Goal: Contribute content: Contribute content

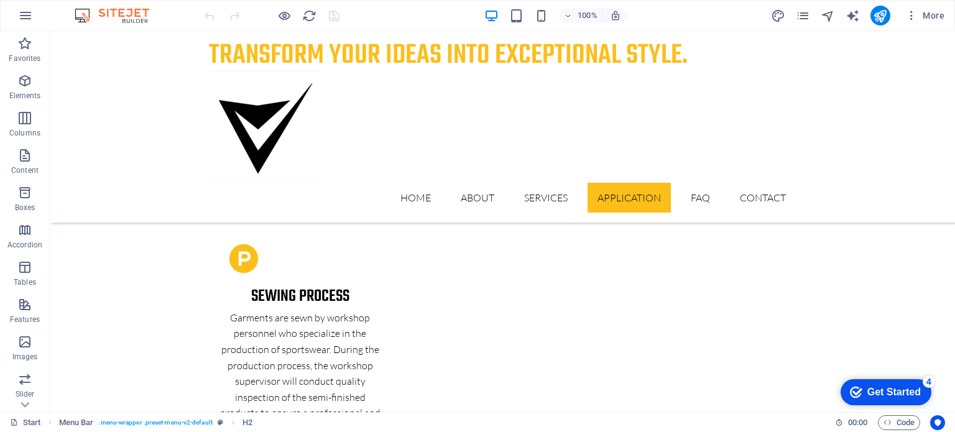
scroll to position [2784, 0]
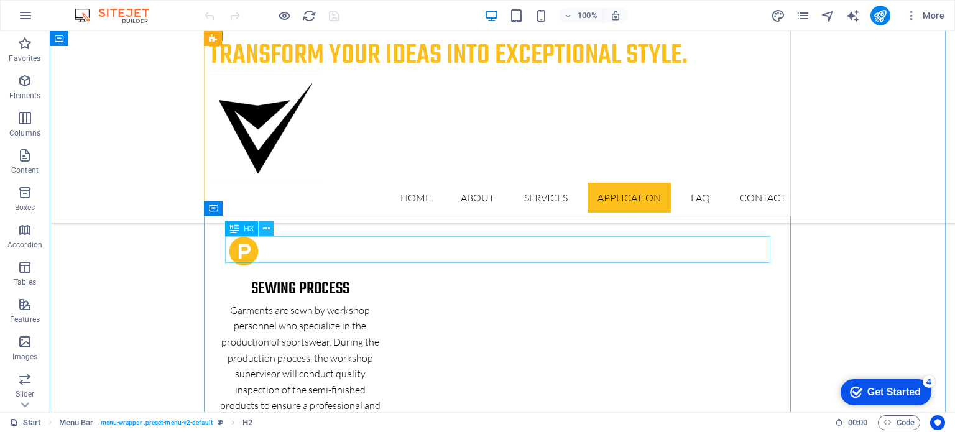
click at [267, 228] on icon at bounding box center [266, 229] width 7 height 13
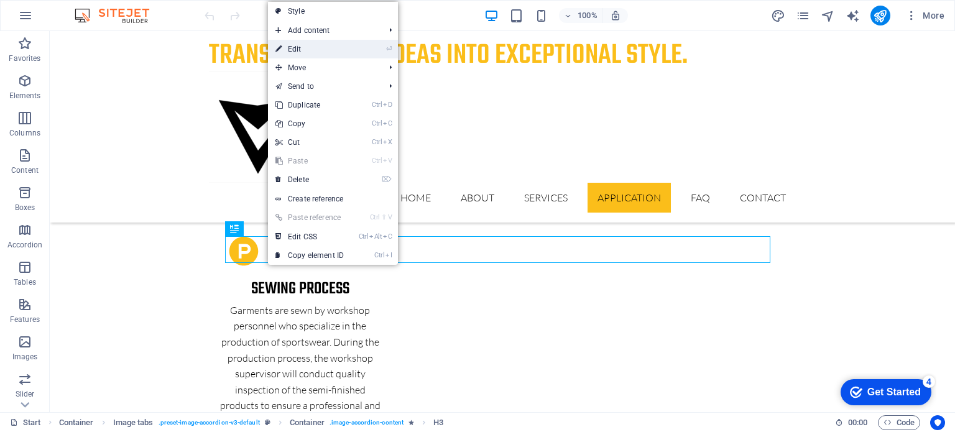
click at [299, 42] on link "⏎ Edit" at bounding box center [309, 49] width 83 height 19
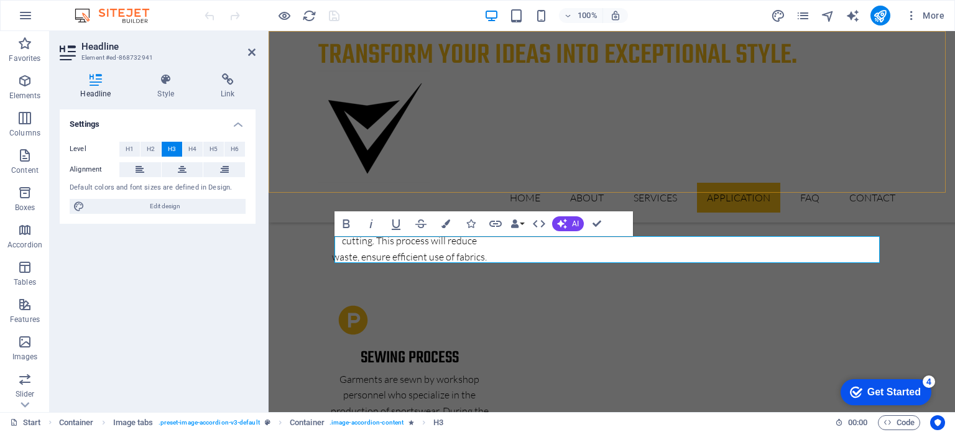
scroll to position [2876, 0]
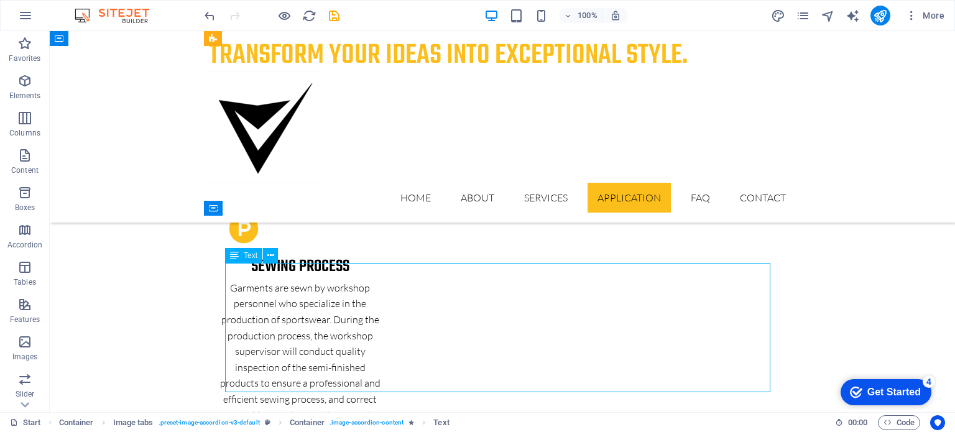
scroll to position [2784, 0]
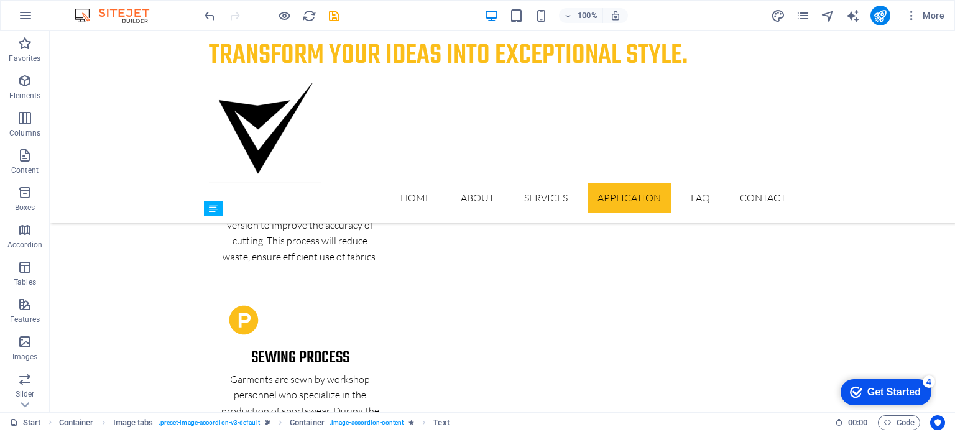
drag, startPoint x: 273, startPoint y: 277, endPoint x: 270, endPoint y: 257, distance: 20.1
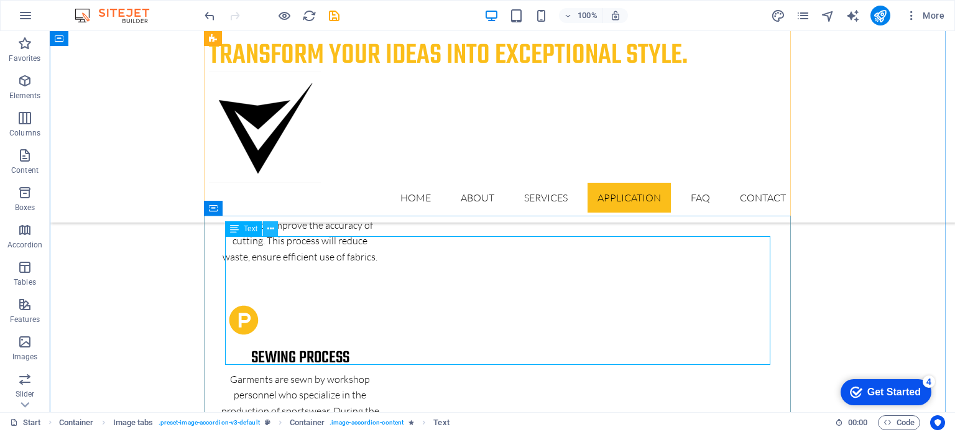
click at [269, 228] on icon at bounding box center [270, 229] width 7 height 13
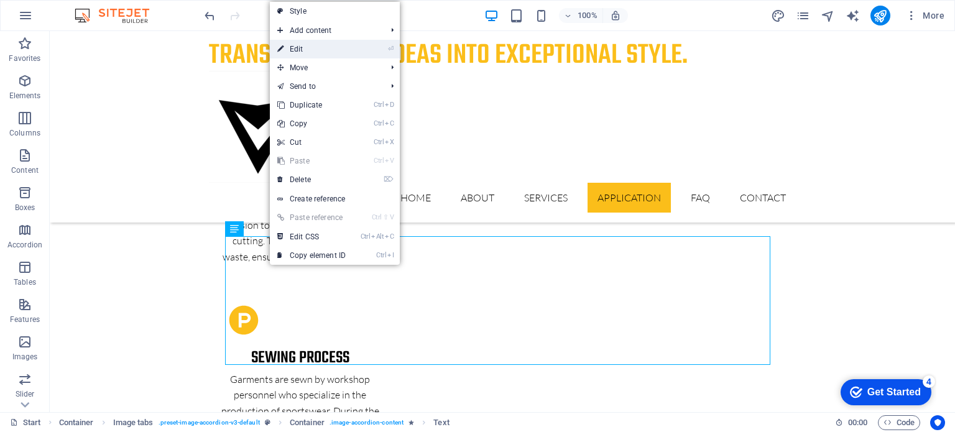
click at [312, 44] on link "⏎ Edit" at bounding box center [311, 49] width 83 height 19
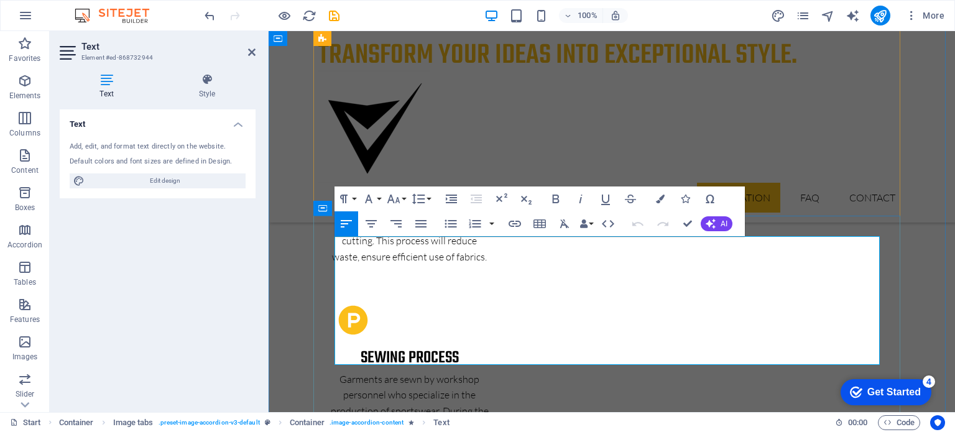
scroll to position [2876, 0]
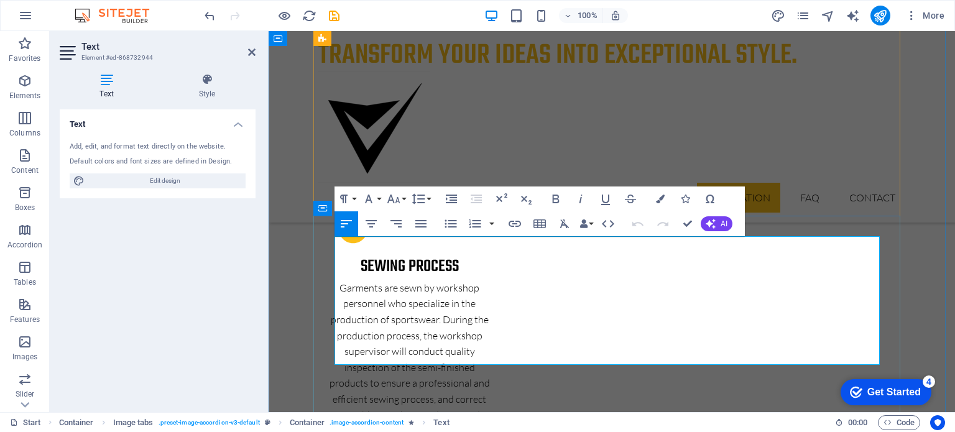
drag, startPoint x: 335, startPoint y: 242, endPoint x: 567, endPoint y: 283, distance: 235.4
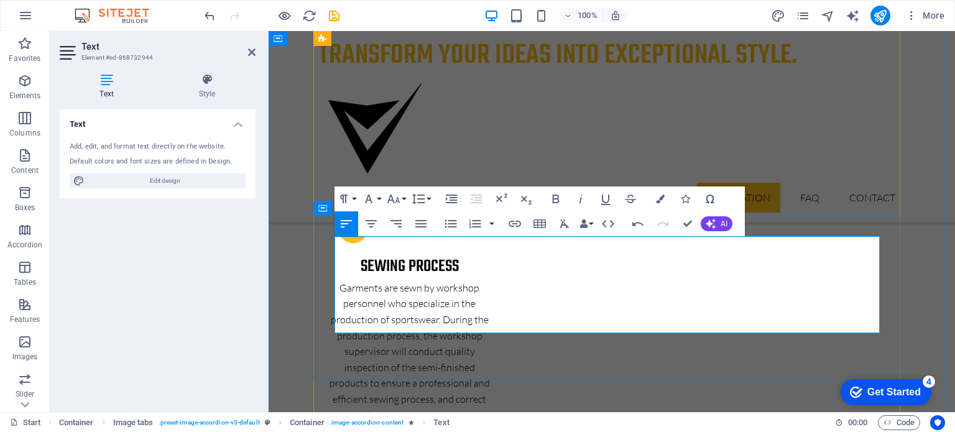
drag, startPoint x: 460, startPoint y: 275, endPoint x: 336, endPoint y: 274, distance: 124.3
drag, startPoint x: 432, startPoint y: 275, endPoint x: 335, endPoint y: 274, distance: 97.0
click at [556, 204] on icon "button" at bounding box center [555, 198] width 15 height 15
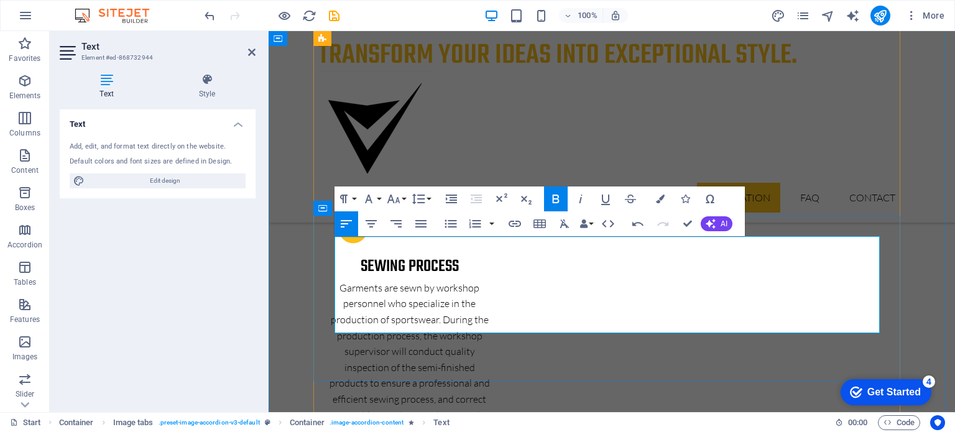
drag, startPoint x: 361, startPoint y: 297, endPoint x: 345, endPoint y: 293, distance: 16.7
drag, startPoint x: 345, startPoint y: 293, endPoint x: 497, endPoint y: 289, distance: 152.3
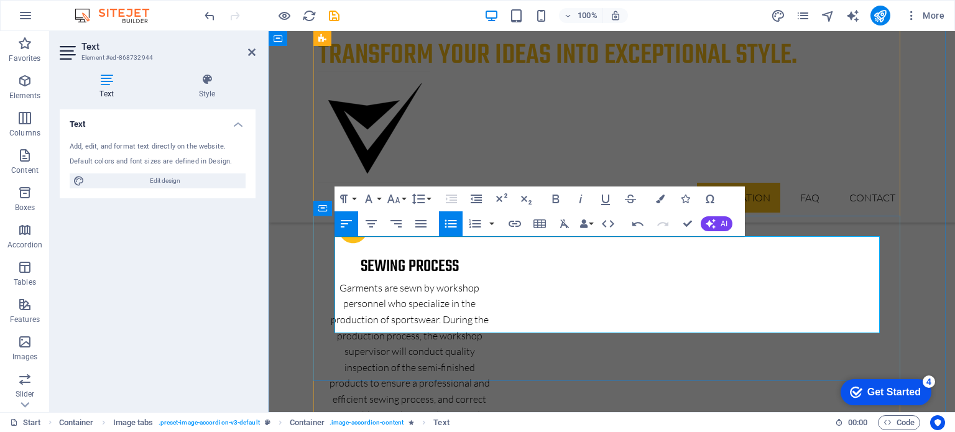
drag, startPoint x: 346, startPoint y: 311, endPoint x: 481, endPoint y: 313, distance: 134.9
drag, startPoint x: 347, startPoint y: 323, endPoint x: 527, endPoint y: 385, distance: 190.1
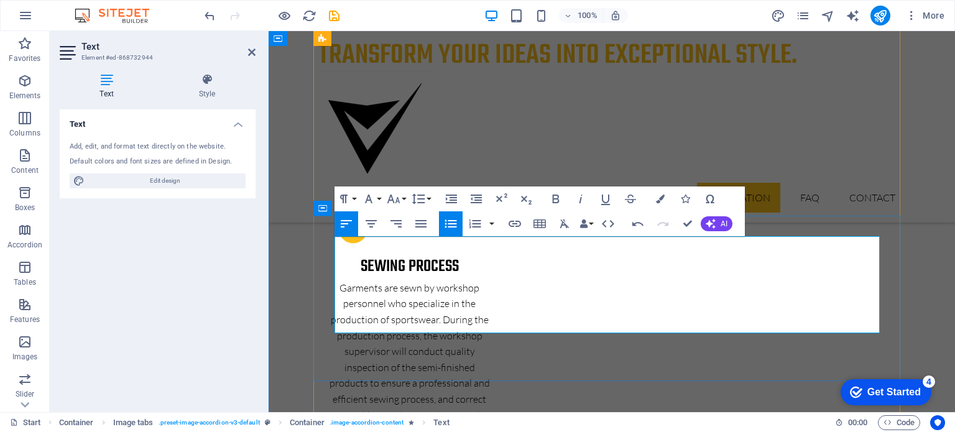
drag, startPoint x: 344, startPoint y: 324, endPoint x: 507, endPoint y: 332, distance: 163.7
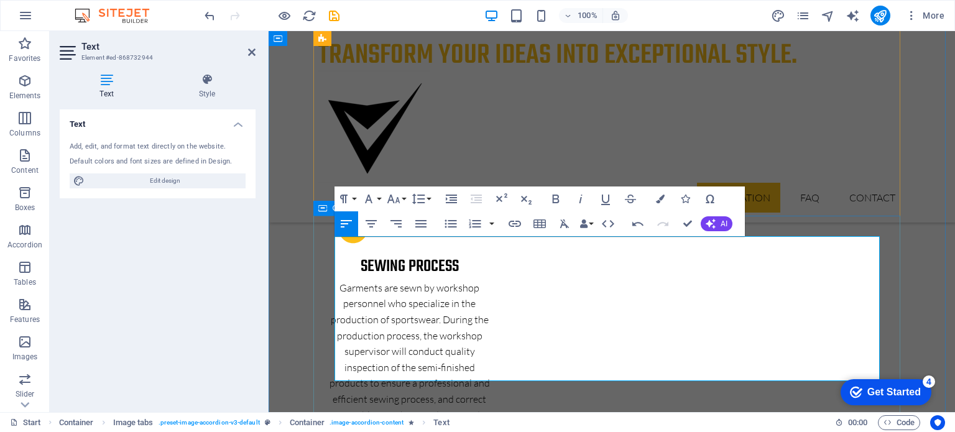
drag, startPoint x: 475, startPoint y: 346, endPoint x: 324, endPoint y: 347, distance: 150.4
click at [556, 201] on icon "button" at bounding box center [555, 198] width 15 height 15
drag, startPoint x: 339, startPoint y: 287, endPoint x: 719, endPoint y: 327, distance: 381.3
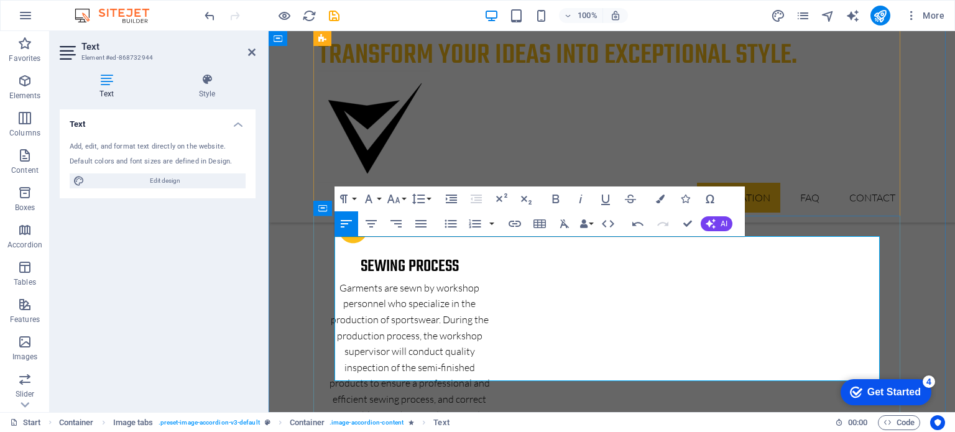
copy ul "Best for: Complex, colorful designs on a wide range of fabrics, including cotto…"
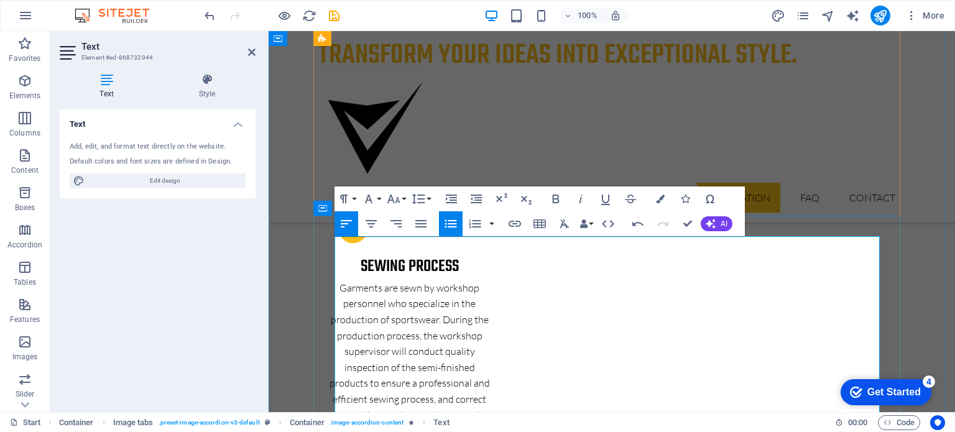
drag, startPoint x: 346, startPoint y: 355, endPoint x: 776, endPoint y: 352, distance: 430.8
drag, startPoint x: 346, startPoint y: 375, endPoint x: 663, endPoint y: 368, distance: 316.5
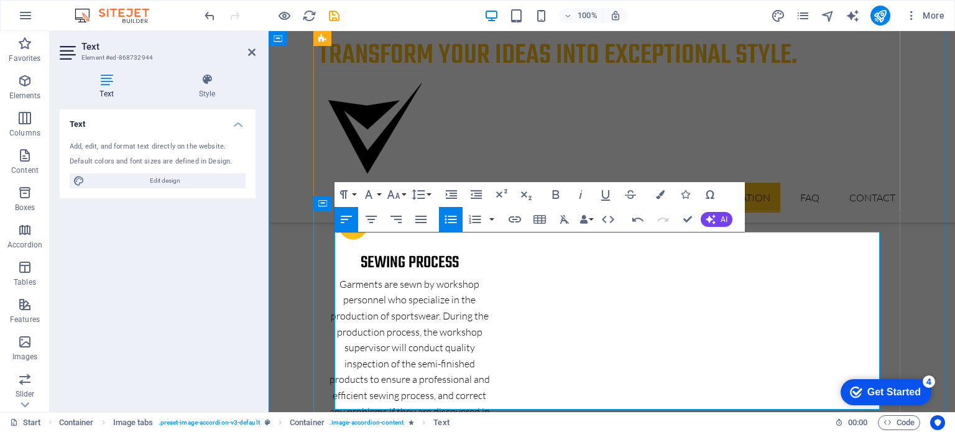
scroll to position [2880, 0]
drag, startPoint x: 346, startPoint y: 392, endPoint x: 731, endPoint y: 402, distance: 385.6
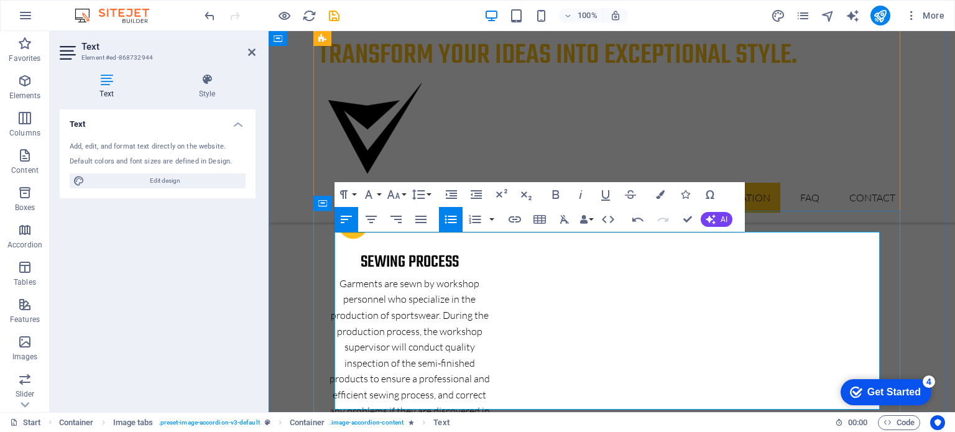
drag, startPoint x: 370, startPoint y: 386, endPoint x: 729, endPoint y: 385, distance: 358.7
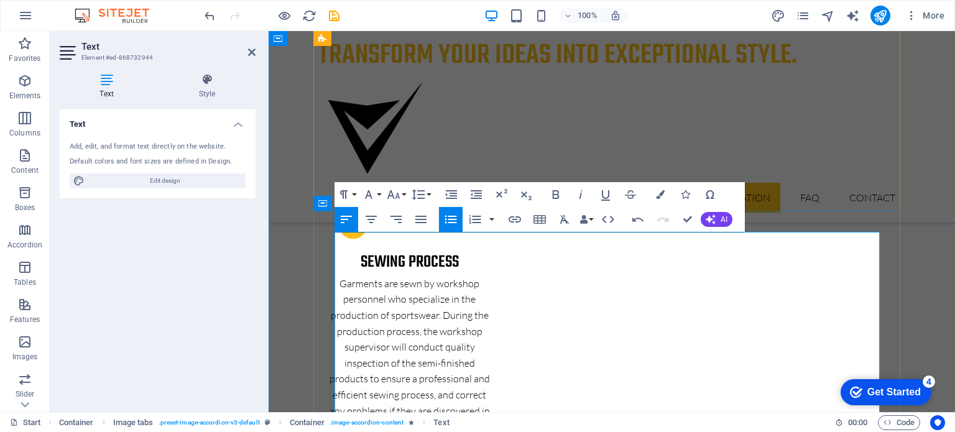
drag, startPoint x: 363, startPoint y: 308, endPoint x: 325, endPoint y: 281, distance: 46.4
click at [555, 193] on icon "button" at bounding box center [555, 194] width 15 height 15
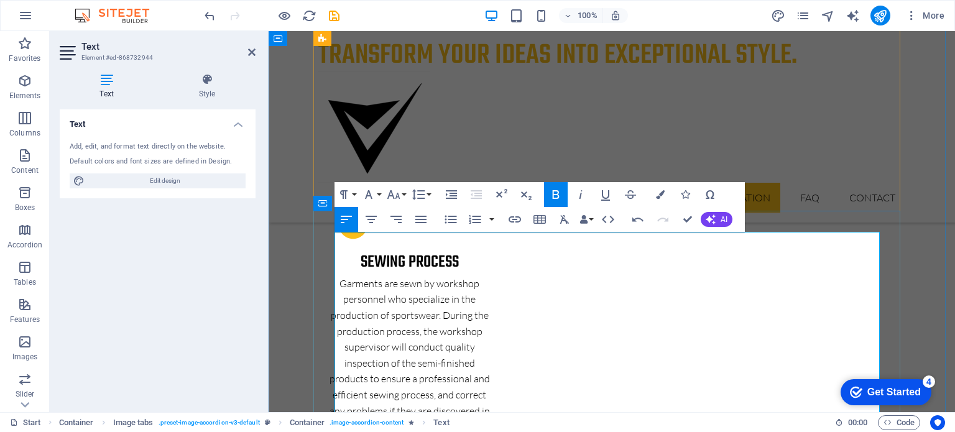
drag, startPoint x: 336, startPoint y: 369, endPoint x: 811, endPoint y: 368, distance: 474.9
click at [551, 192] on icon "button" at bounding box center [555, 194] width 15 height 15
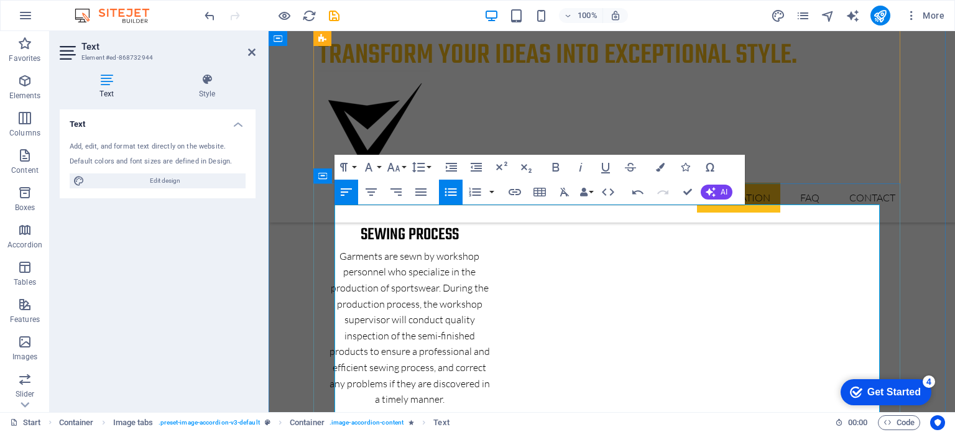
scroll to position [2924, 0]
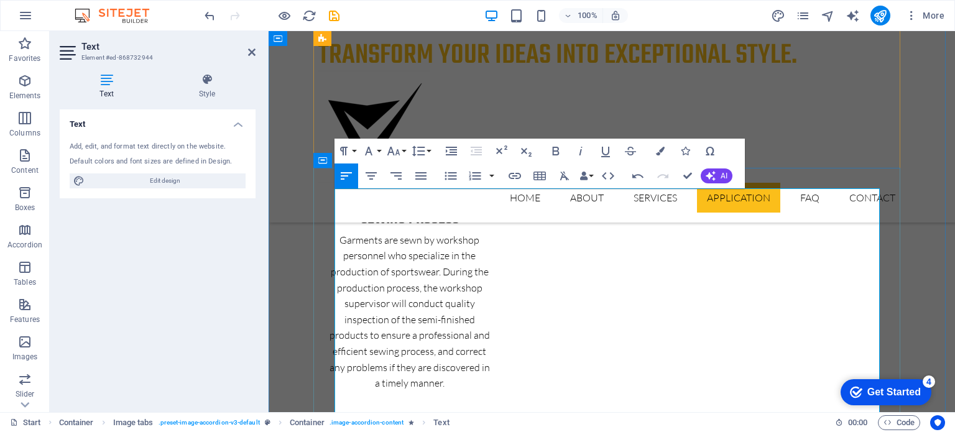
drag, startPoint x: 336, startPoint y: 311, endPoint x: 574, endPoint y: 394, distance: 252.8
copy div "Direct-to-garment (DTG) printing Using a process similar to an inkjet printer, …"
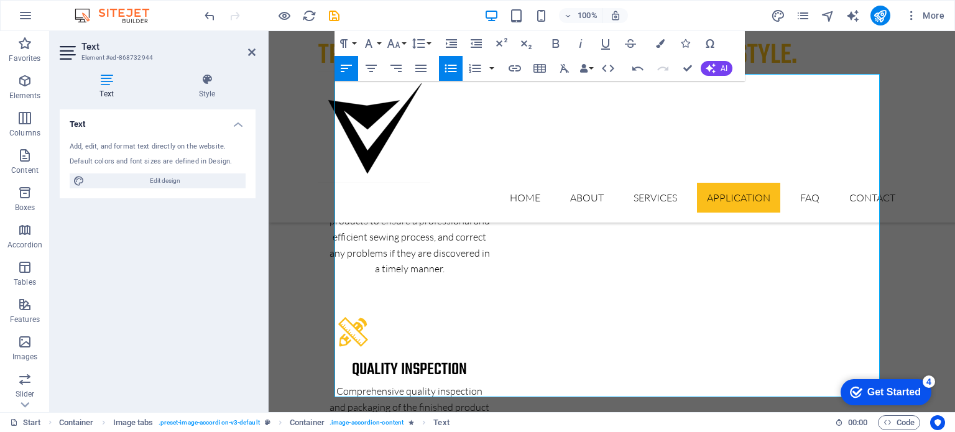
scroll to position [3039, 0]
drag, startPoint x: 335, startPoint y: 295, endPoint x: 491, endPoint y: 288, distance: 156.2
drag, startPoint x: 425, startPoint y: 292, endPoint x: 333, endPoint y: 295, distance: 91.5
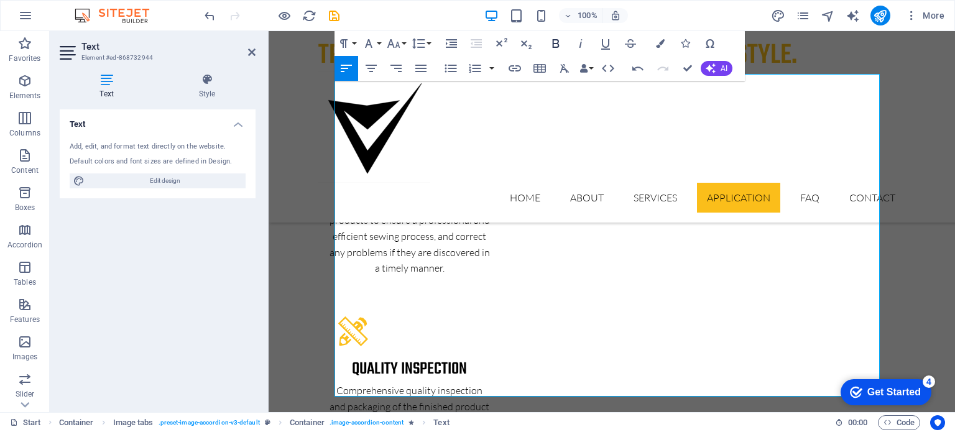
click at [559, 50] on icon "button" at bounding box center [555, 43] width 15 height 15
drag, startPoint x: 336, startPoint y: 306, endPoint x: 823, endPoint y: 315, distance: 487.4
drag, startPoint x: 338, startPoint y: 311, endPoint x: 777, endPoint y: 300, distance: 439.6
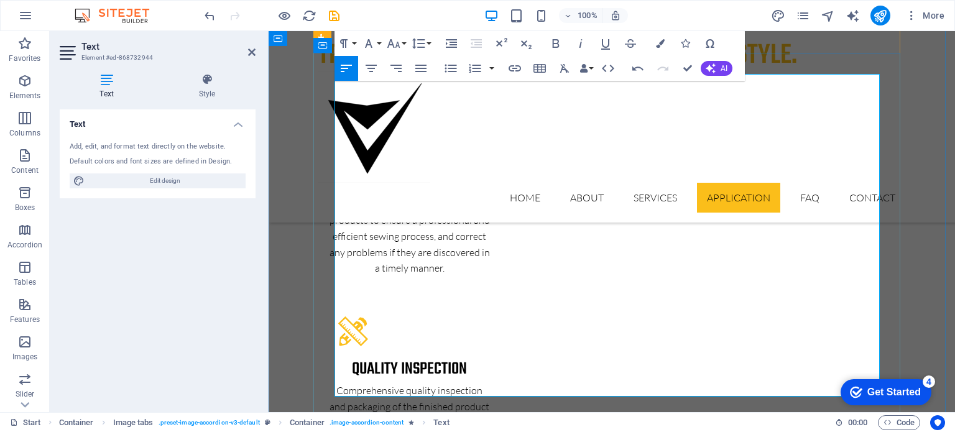
drag, startPoint x: 346, startPoint y: 321, endPoint x: 766, endPoint y: 326, distance: 420.3
drag, startPoint x: 346, startPoint y: 341, endPoint x: 870, endPoint y: 336, distance: 524.7
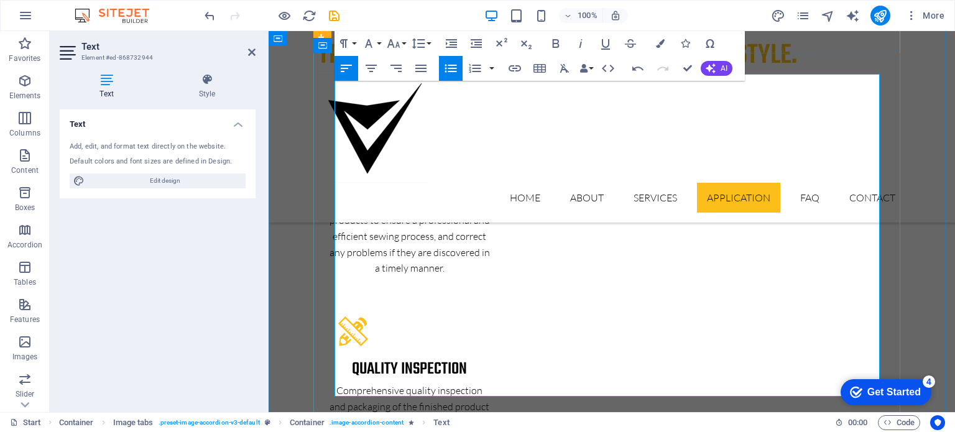
drag, startPoint x: 344, startPoint y: 354, endPoint x: 652, endPoint y: 369, distance: 308.0
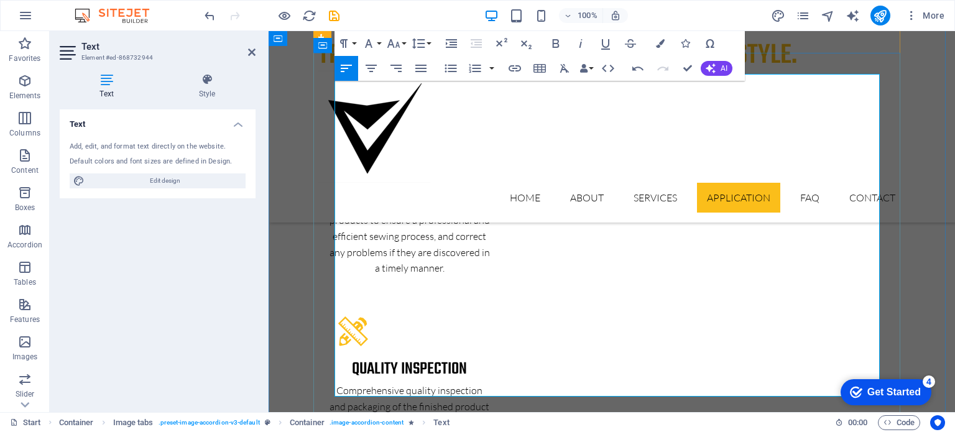
drag, startPoint x: 444, startPoint y: 324, endPoint x: 427, endPoint y: 323, distance: 17.4
drag, startPoint x: 446, startPoint y: 325, endPoint x: 335, endPoint y: 325, distance: 110.7
click at [564, 47] on button "Bold" at bounding box center [556, 43] width 24 height 25
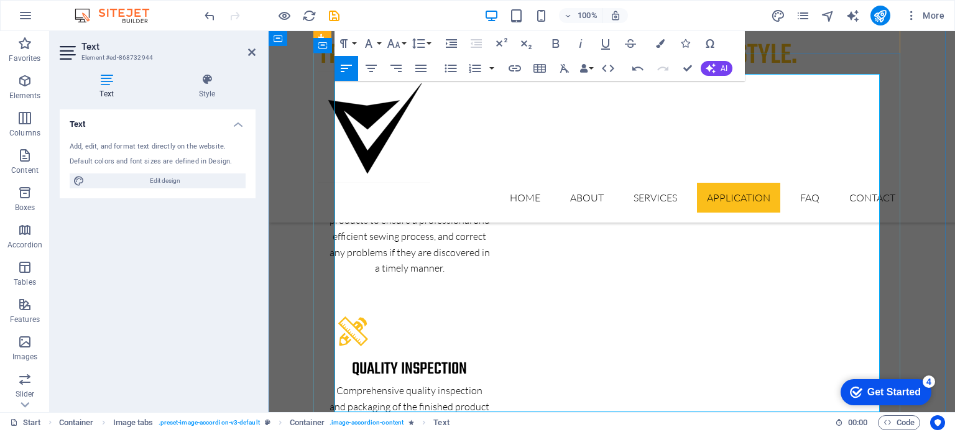
drag, startPoint x: 411, startPoint y: 393, endPoint x: 333, endPoint y: 390, distance: 77.8
click at [555, 40] on icon "button" at bounding box center [555, 43] width 15 height 15
drag, startPoint x: 336, startPoint y: 305, endPoint x: 678, endPoint y: 369, distance: 347.8
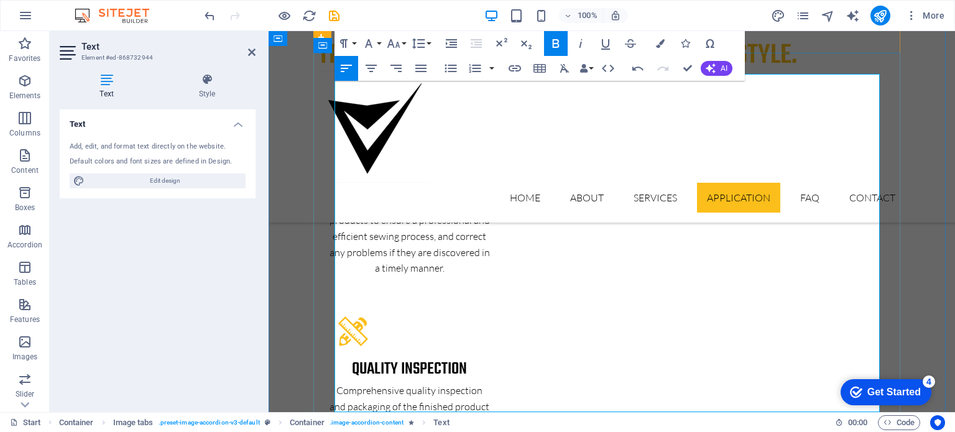
copy div "This category includes several methods that use a heat press to apply designs. …"
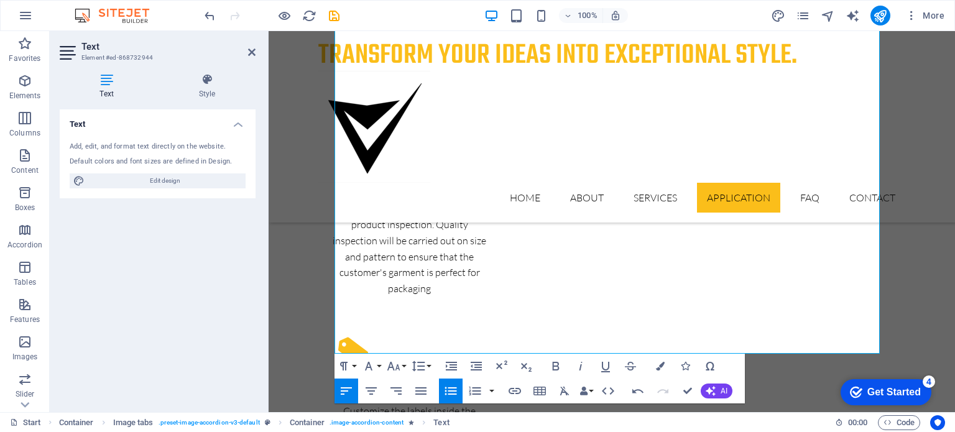
scroll to position [3141, 0]
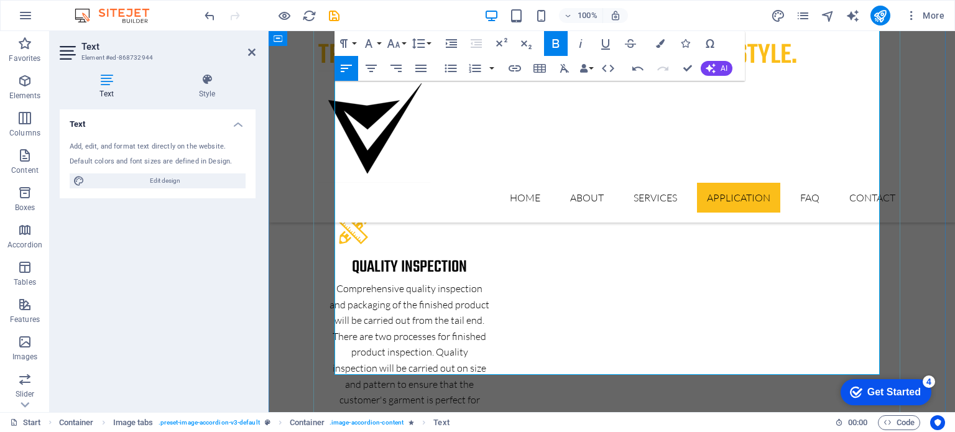
drag, startPoint x: 335, startPoint y: 301, endPoint x: 680, endPoint y: 300, distance: 345.0
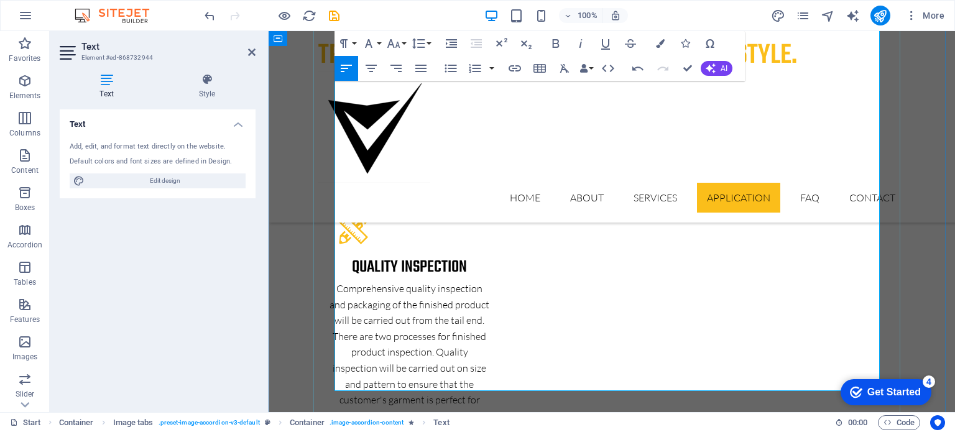
drag, startPoint x: 393, startPoint y: 320, endPoint x: 338, endPoint y: 322, distance: 55.4
click at [555, 39] on icon "button" at bounding box center [555, 43] width 15 height 15
drag, startPoint x: 802, startPoint y: 341, endPoint x: 607, endPoint y: 311, distance: 197.6
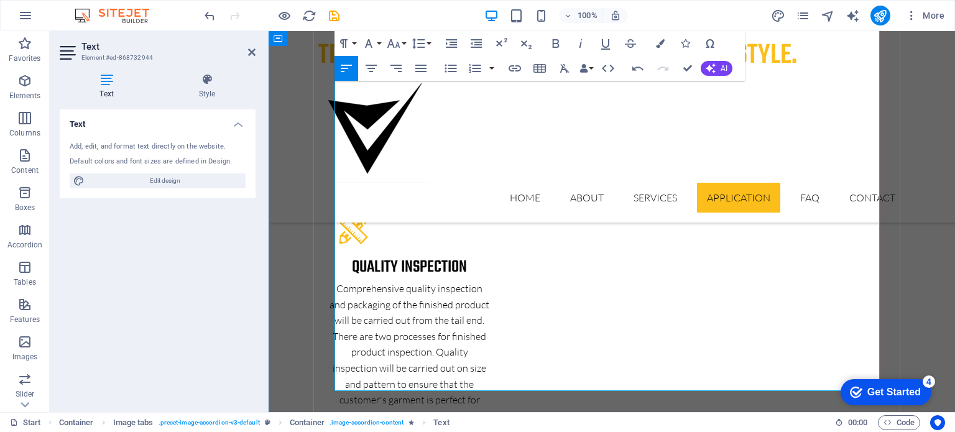
drag, startPoint x: 796, startPoint y: 330, endPoint x: 331, endPoint y: 340, distance: 465.1
drag, startPoint x: 346, startPoint y: 350, endPoint x: 647, endPoint y: 350, distance: 300.9
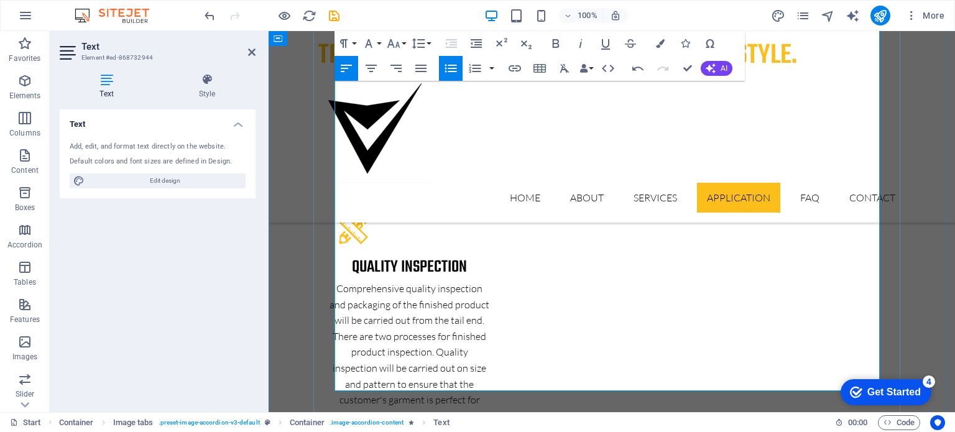
drag, startPoint x: 367, startPoint y: 366, endPoint x: 758, endPoint y: 364, distance: 391.0
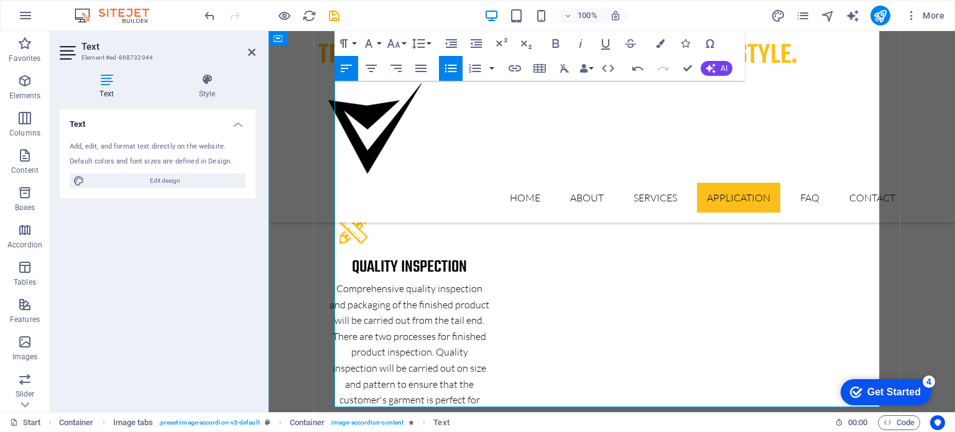
drag, startPoint x: 370, startPoint y: 399, endPoint x: 674, endPoint y: 400, distance: 304.0
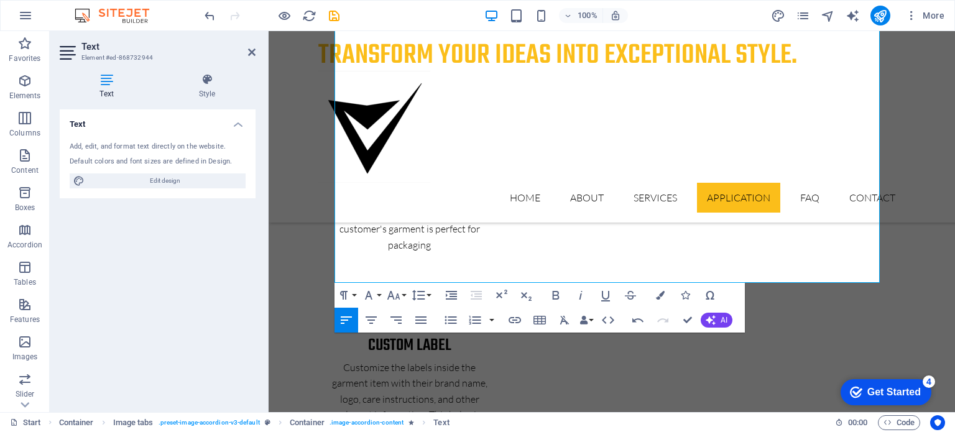
scroll to position [3297, 0]
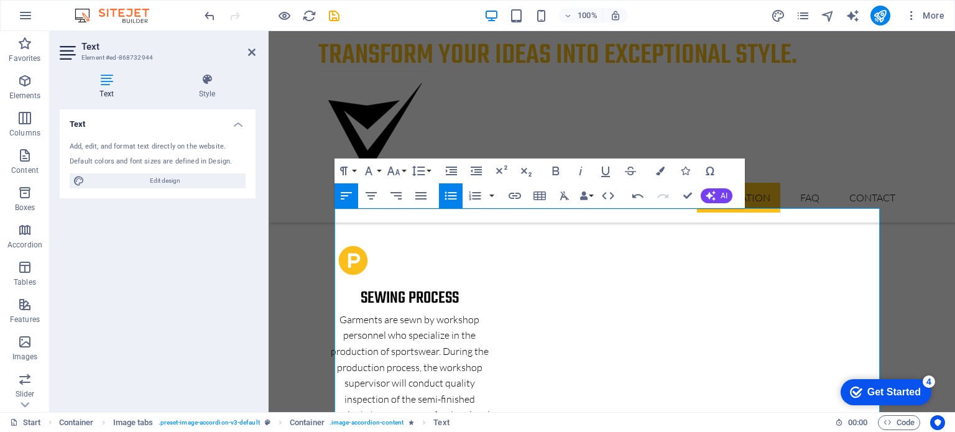
scroll to position [2904, 0]
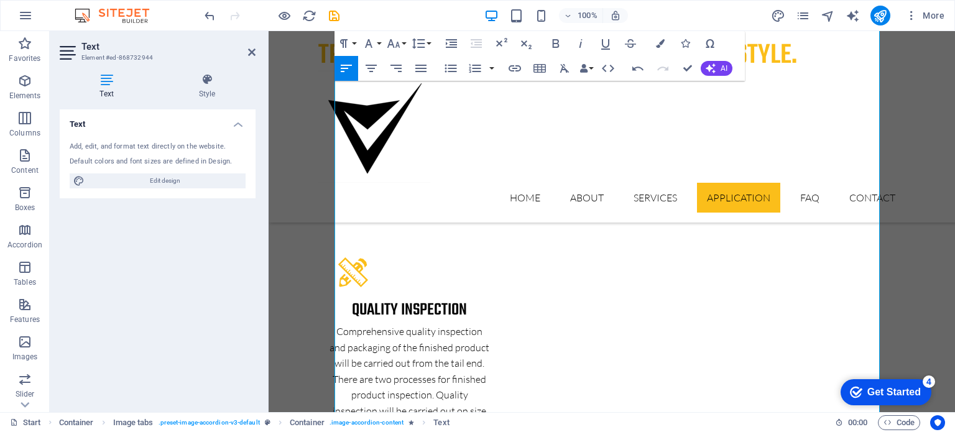
scroll to position [3098, 0]
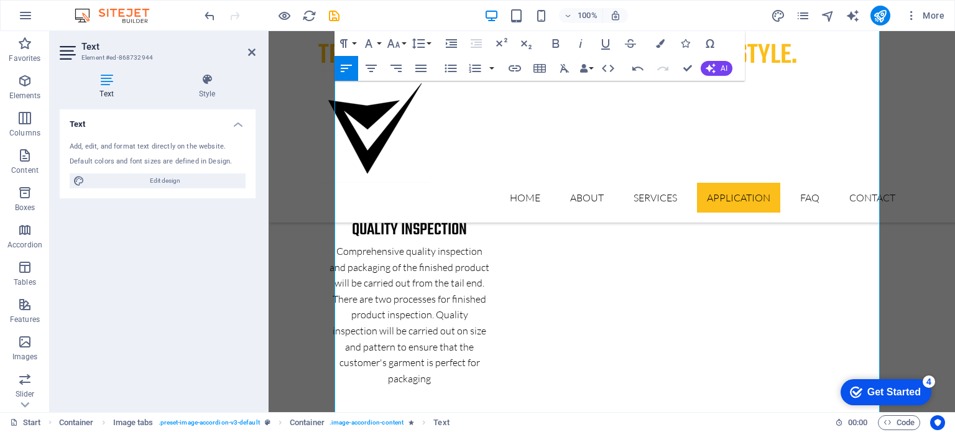
scroll to position [3185, 0]
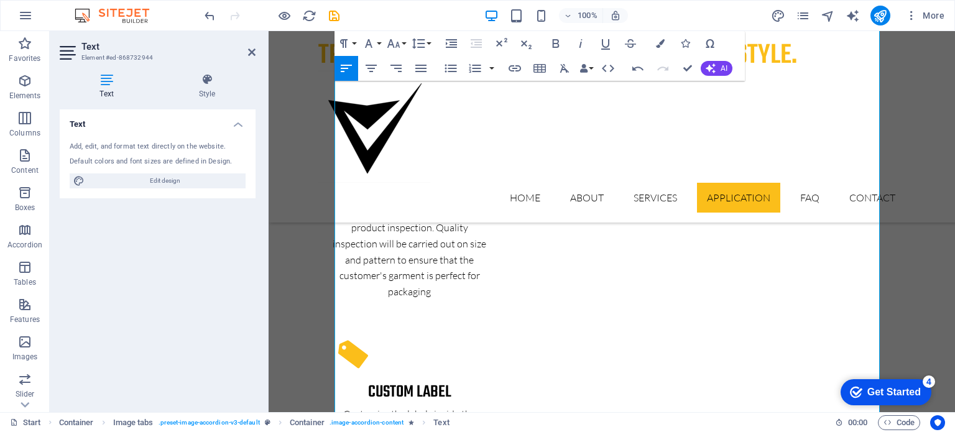
scroll to position [3280, 0]
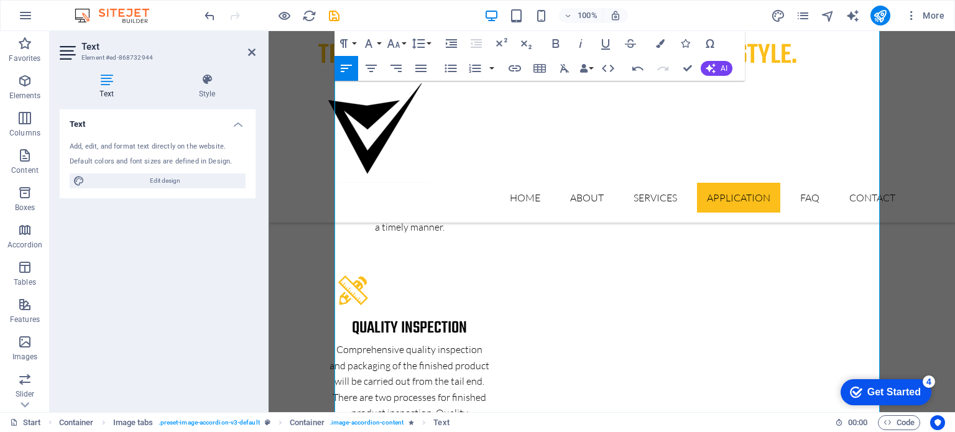
scroll to position [3103, 0]
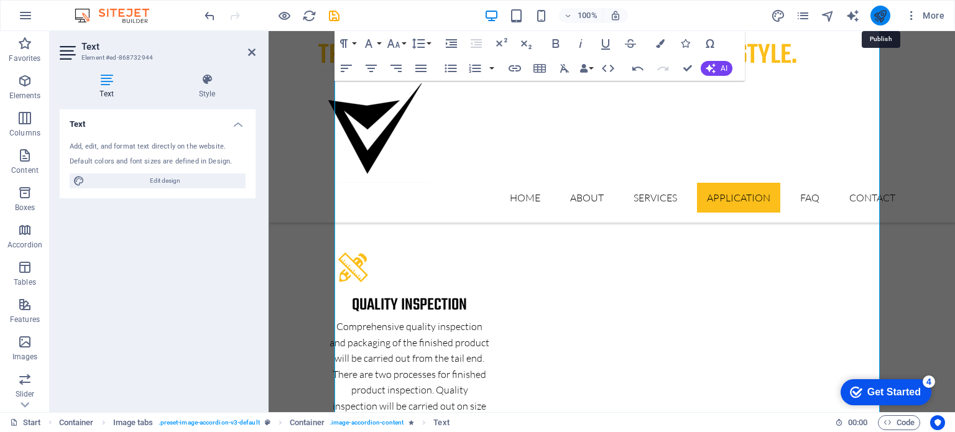
click at [878, 16] on icon "publish" at bounding box center [880, 16] width 14 height 14
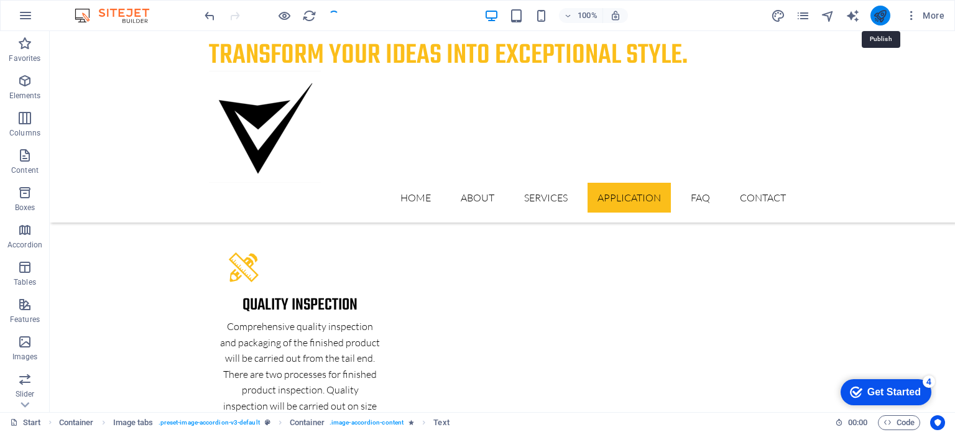
scroll to position [3011, 0]
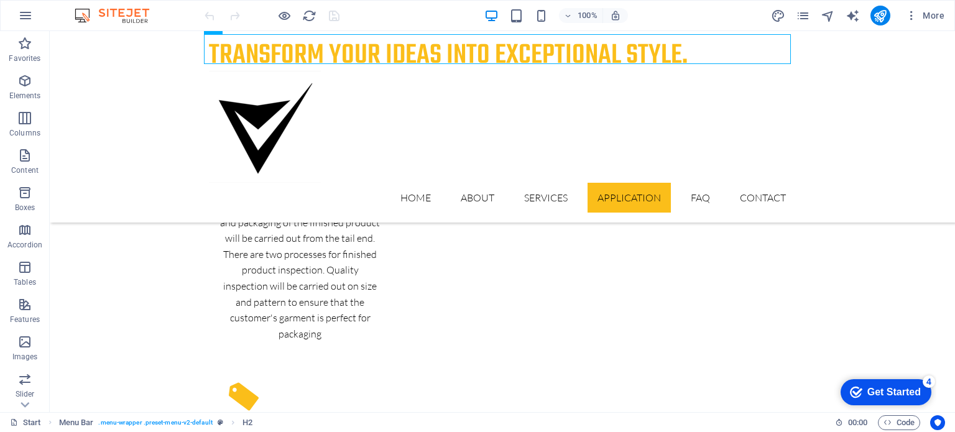
scroll to position [3223, 0]
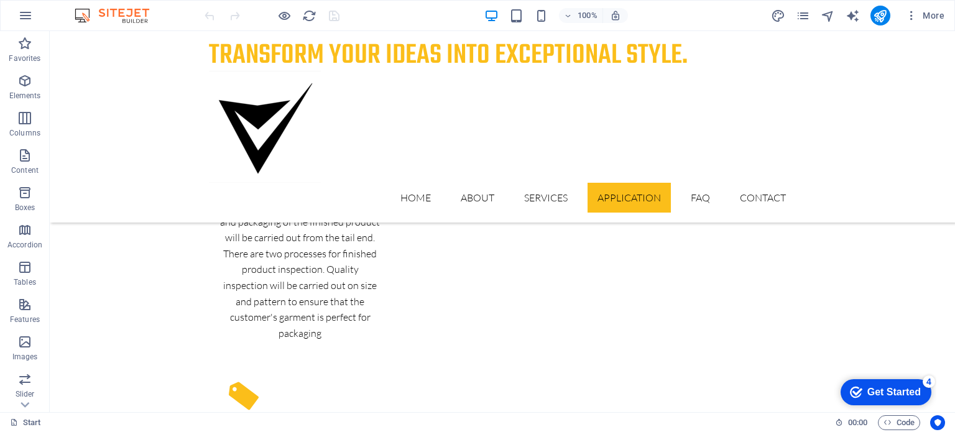
drag, startPoint x: 288, startPoint y: 336, endPoint x: 262, endPoint y: 213, distance: 126.4
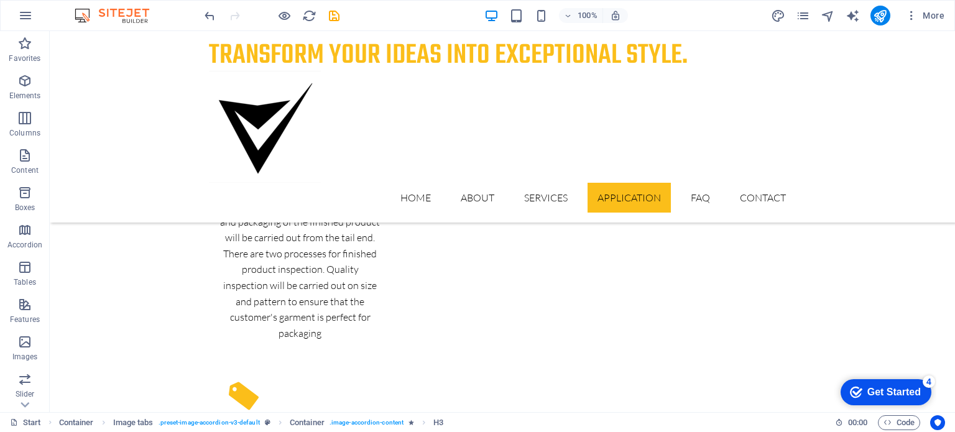
scroll to position [3250, 0]
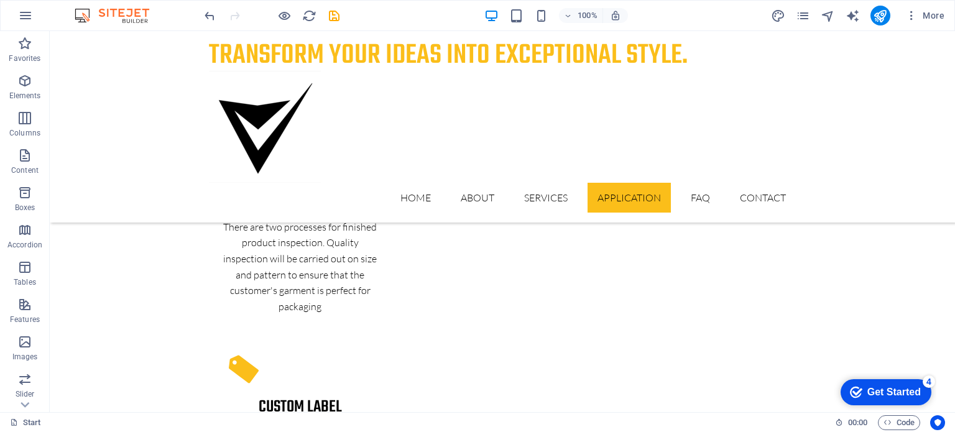
drag, startPoint x: 287, startPoint y: 334, endPoint x: 256, endPoint y: 213, distance: 124.5
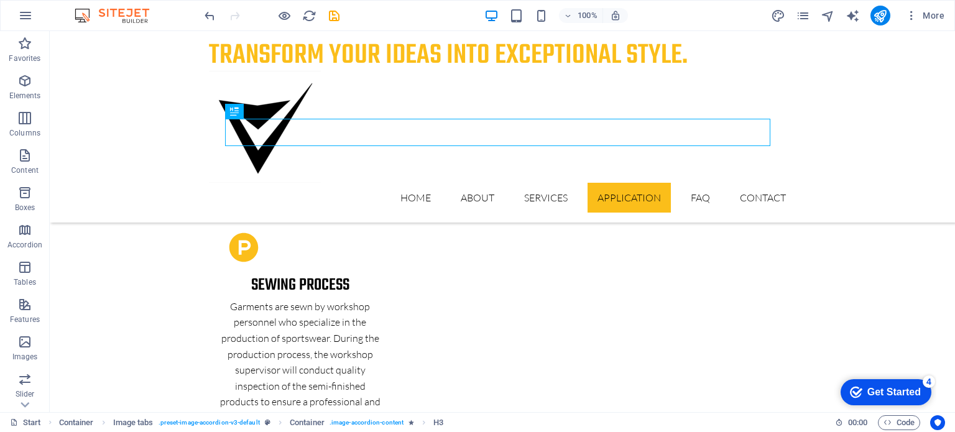
scroll to position [2812, 0]
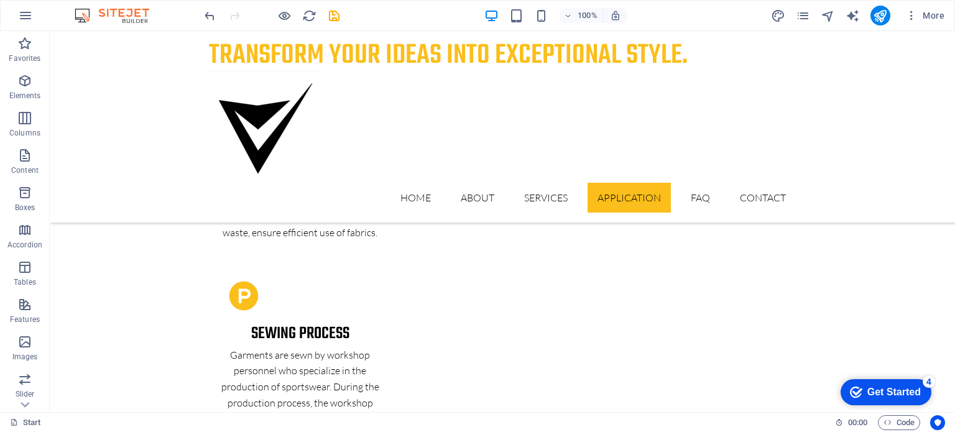
scroll to position [2816, 0]
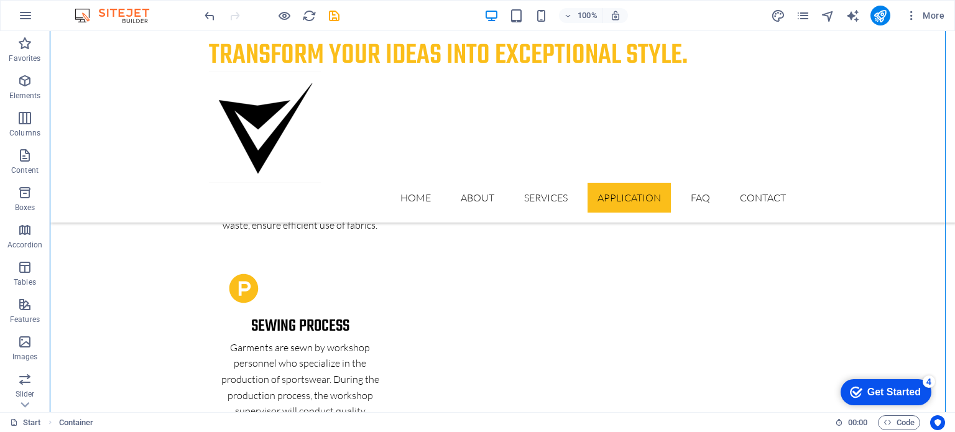
drag, startPoint x: 299, startPoint y: 246, endPoint x: 267, endPoint y: 251, distance: 32.6
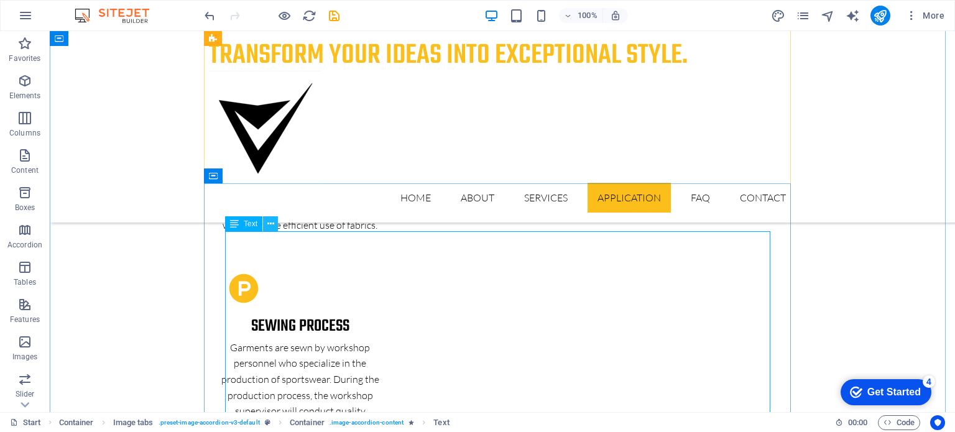
click at [270, 224] on icon at bounding box center [270, 224] width 7 height 13
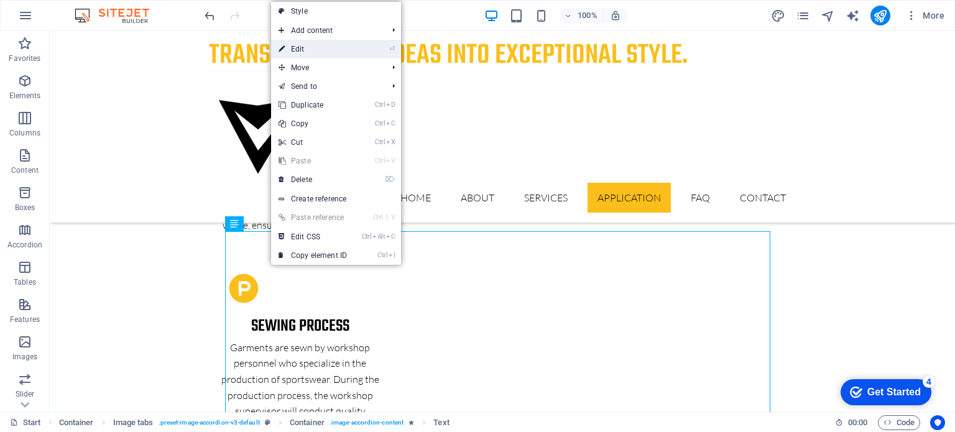
drag, startPoint x: 306, startPoint y: 42, endPoint x: 417, endPoint y: 237, distance: 224.7
click at [306, 42] on link "⏎ Edit" at bounding box center [312, 49] width 83 height 19
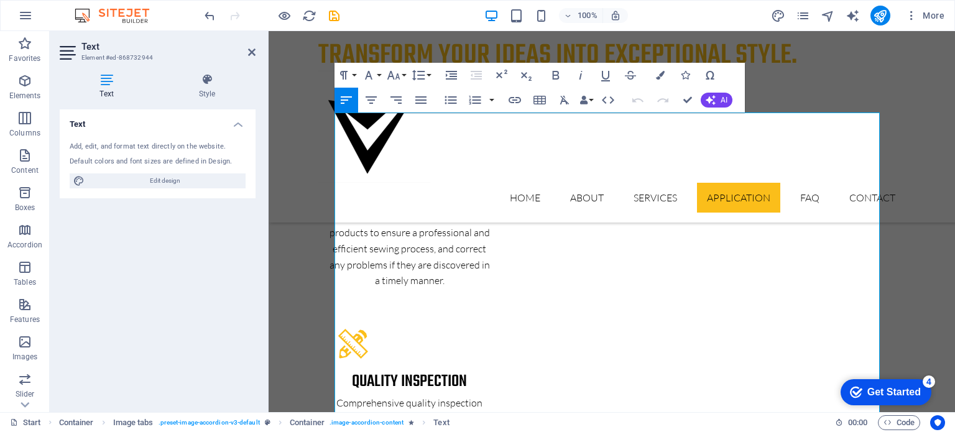
scroll to position [3004, 0]
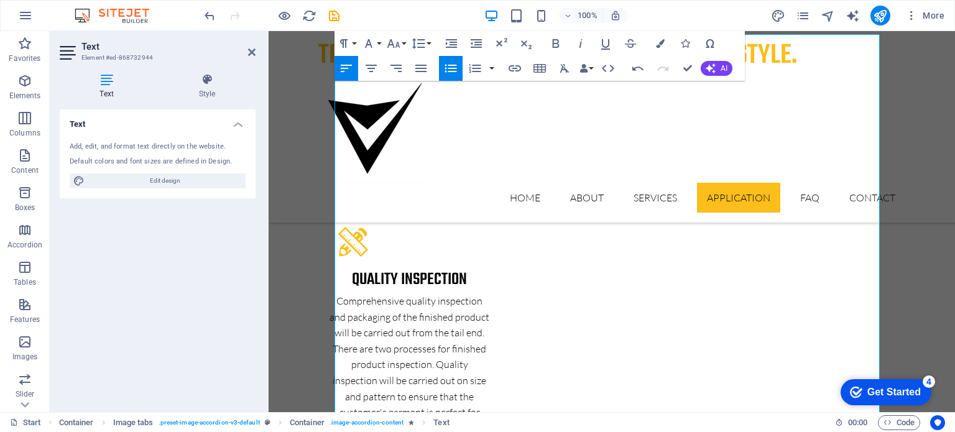
scroll to position [3143, 0]
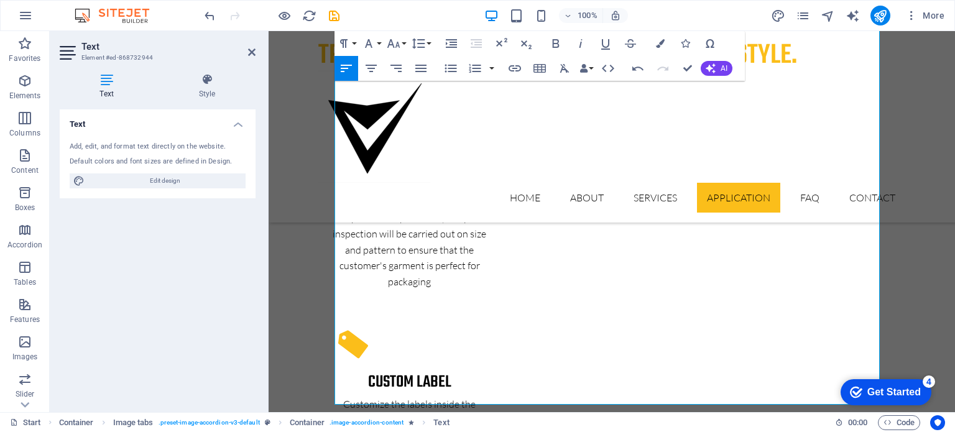
scroll to position [3290, 0]
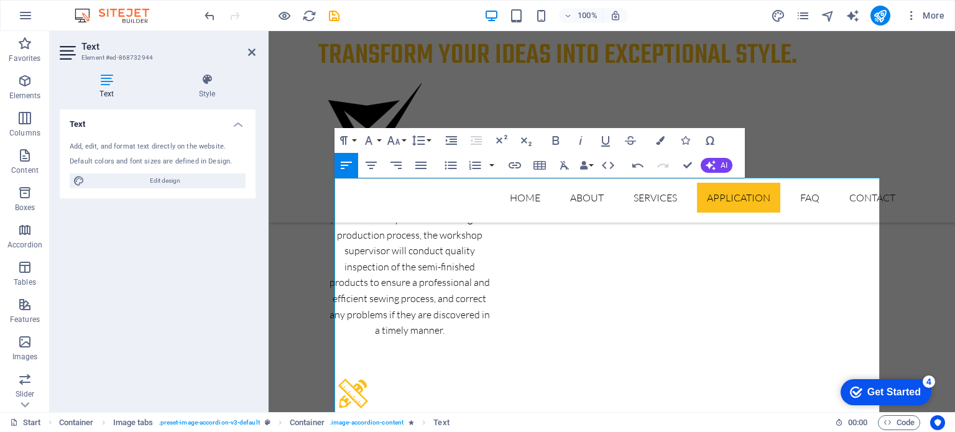
scroll to position [2999, 0]
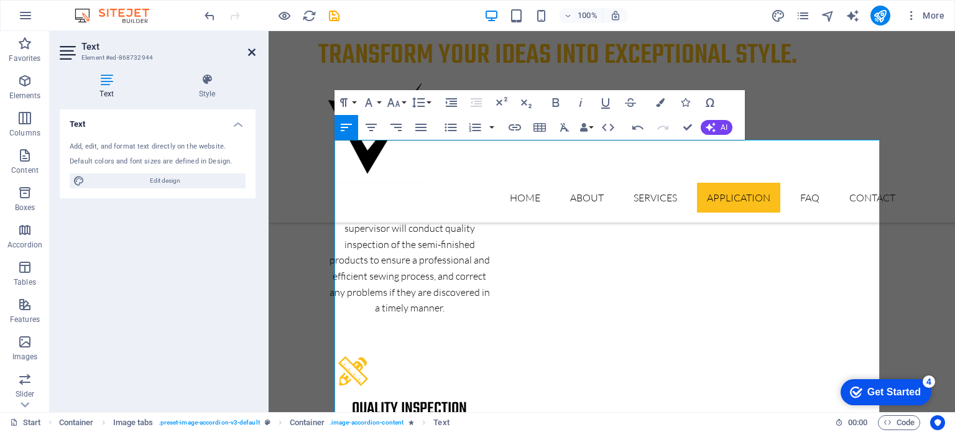
click at [251, 49] on icon at bounding box center [251, 52] width 7 height 10
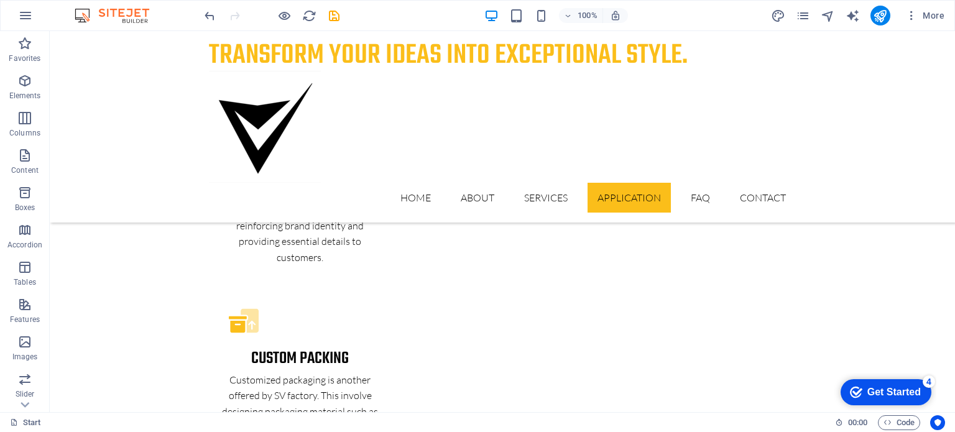
scroll to position [3524, 0]
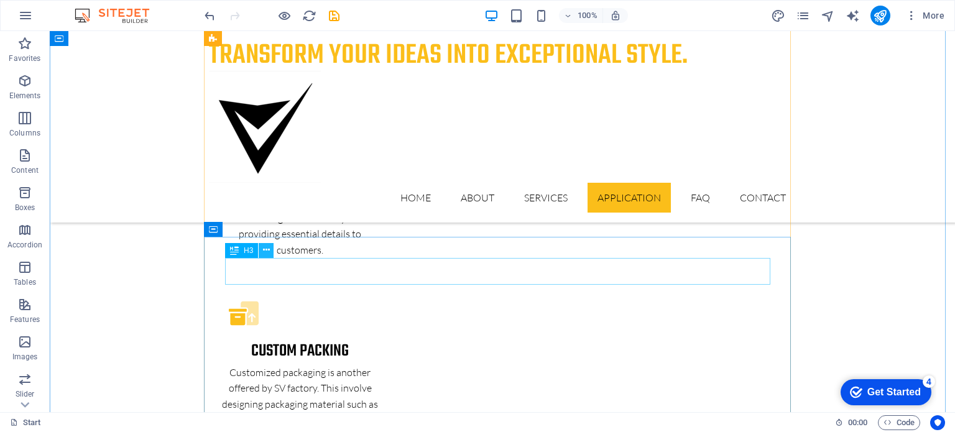
click at [267, 251] on icon at bounding box center [266, 250] width 7 height 13
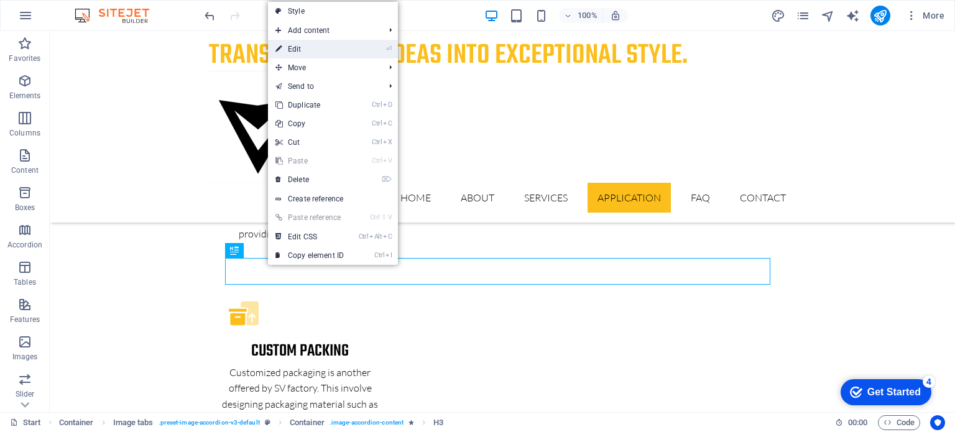
click at [297, 45] on link "⏎ Edit" at bounding box center [309, 49] width 83 height 19
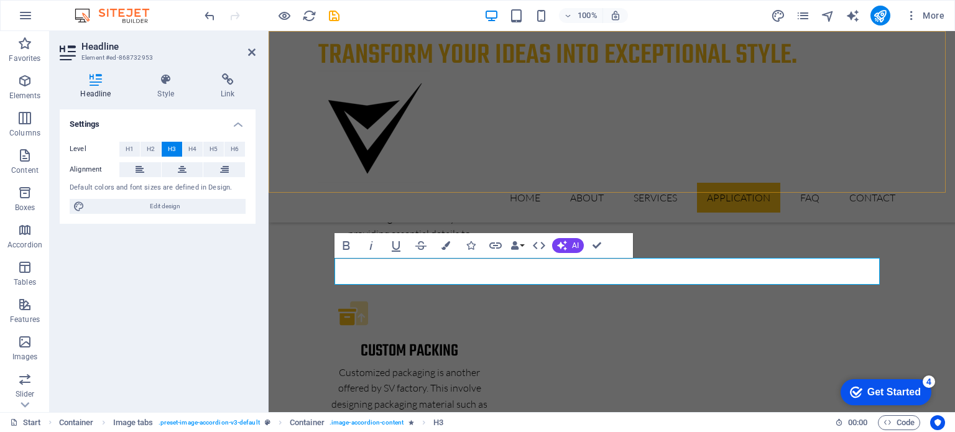
scroll to position [3615, 0]
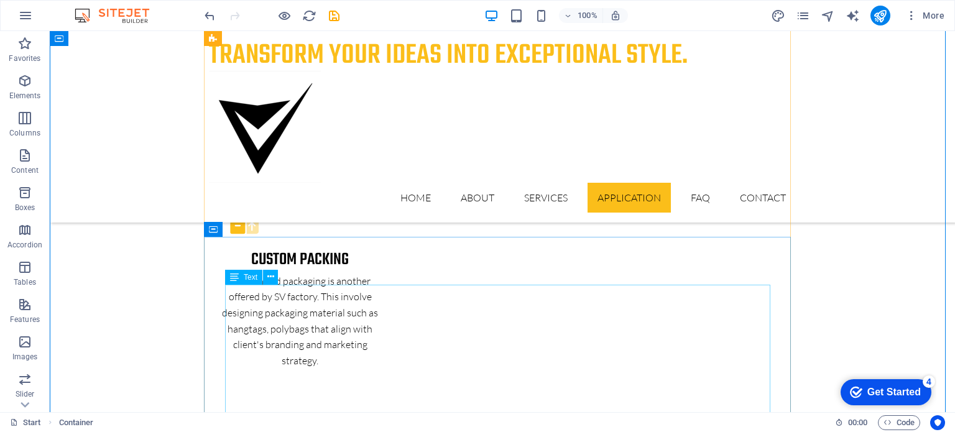
scroll to position [3524, 0]
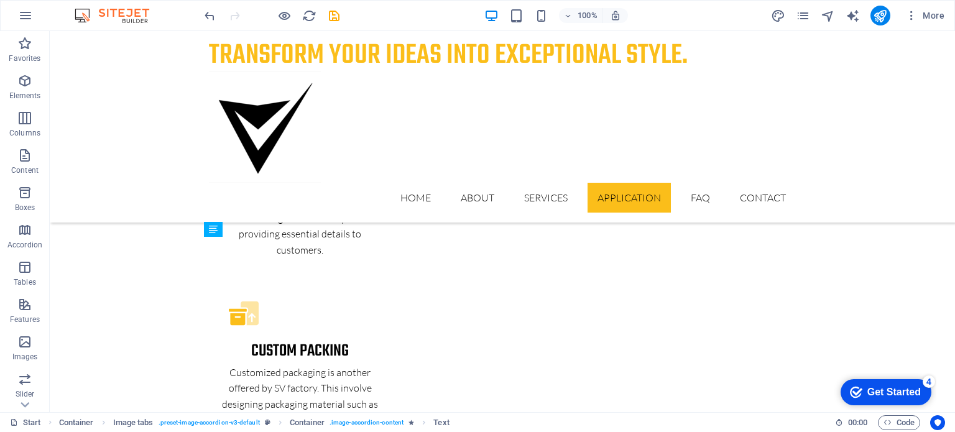
drag, startPoint x: 270, startPoint y: 291, endPoint x: 276, endPoint y: 285, distance: 8.4
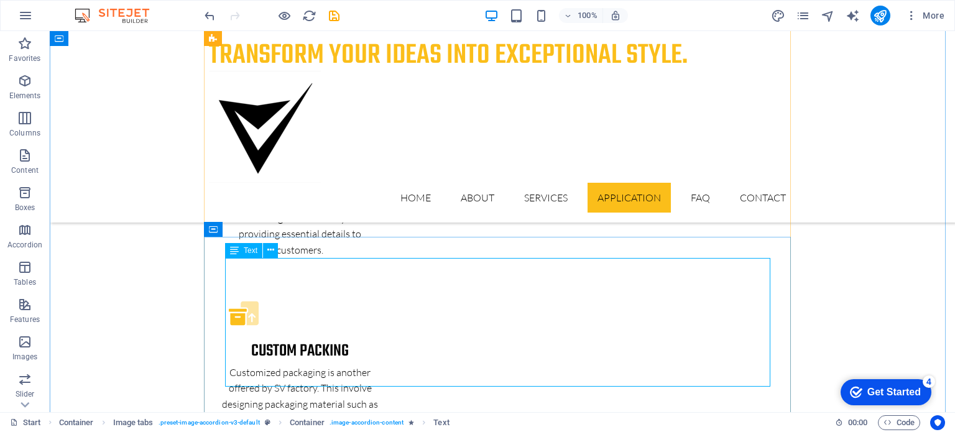
click at [267, 253] on icon at bounding box center [270, 250] width 7 height 13
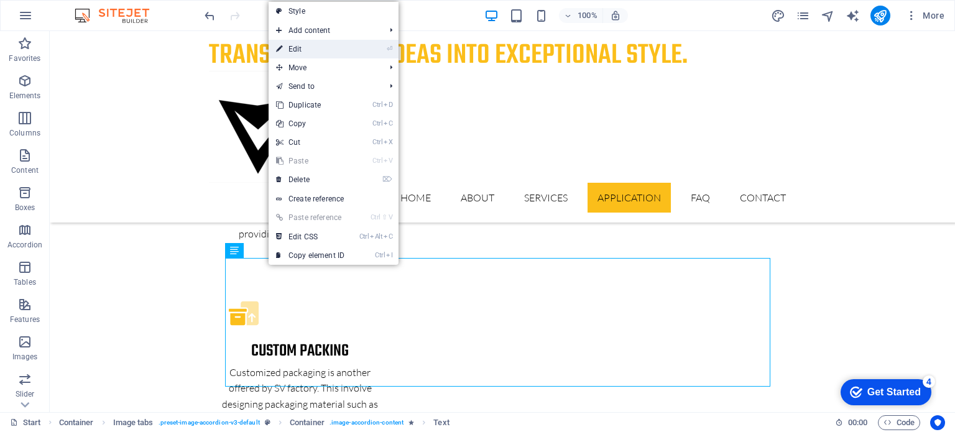
click at [311, 42] on link "⏎ Edit" at bounding box center [310, 49] width 83 height 19
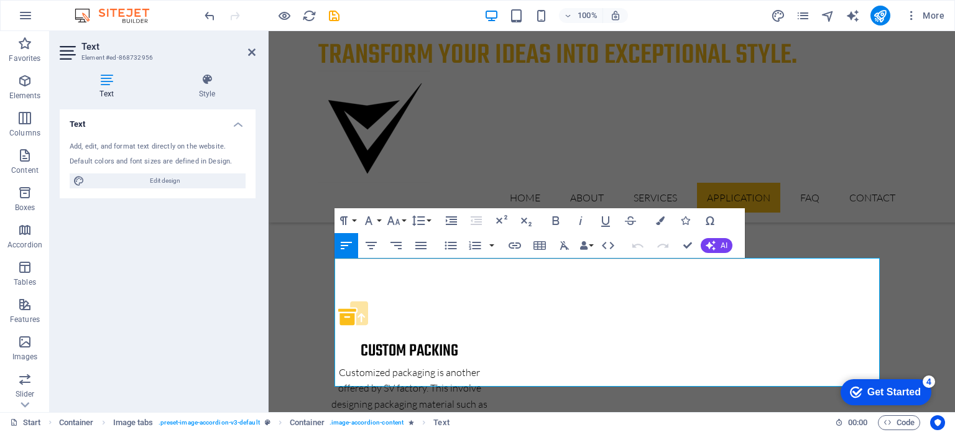
scroll to position [3615, 0]
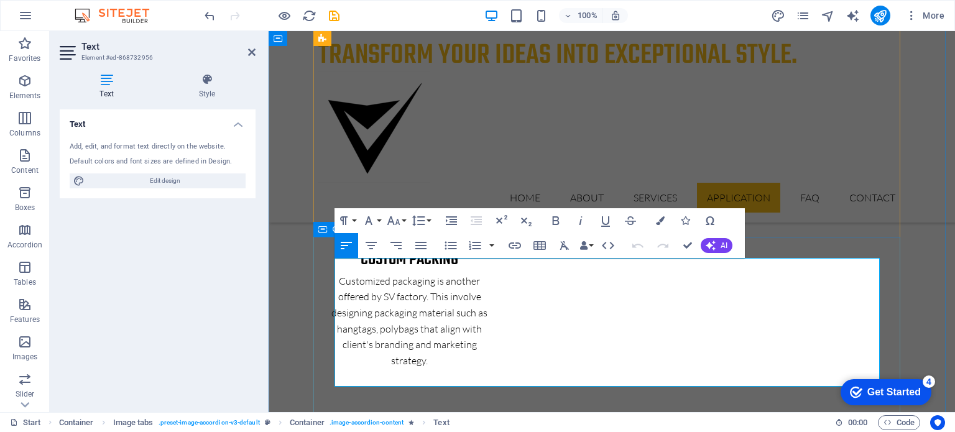
drag, startPoint x: 561, startPoint y: 304, endPoint x: 323, endPoint y: 260, distance: 241.4
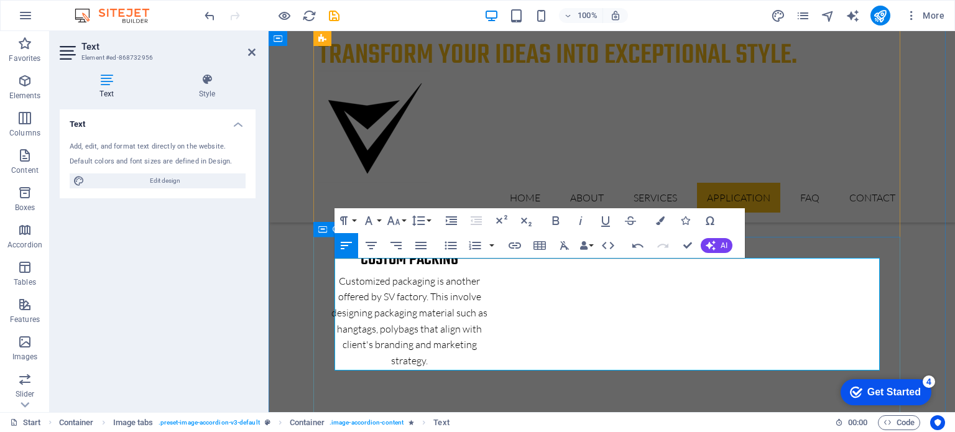
drag, startPoint x: 467, startPoint y: 315, endPoint x: 318, endPoint y: 310, distance: 149.3
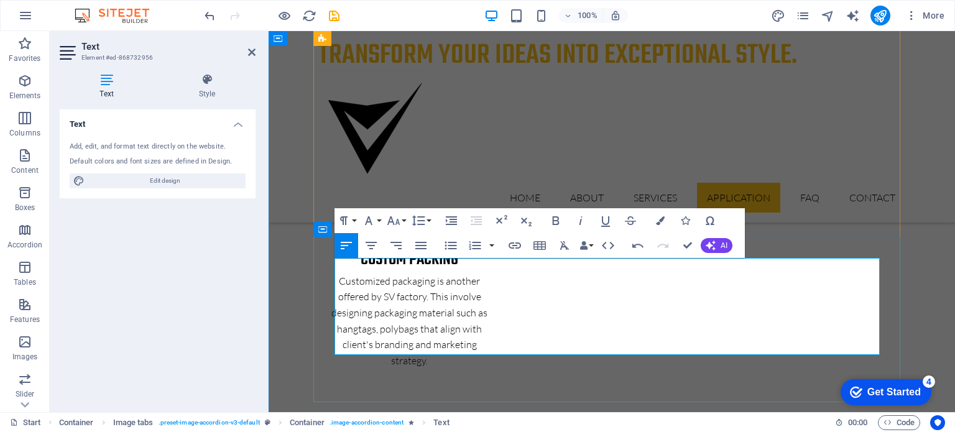
drag, startPoint x: 347, startPoint y: 315, endPoint x: 507, endPoint y: 320, distance: 159.8
drag, startPoint x: 346, startPoint y: 331, endPoint x: 502, endPoint y: 335, distance: 156.1
drag, startPoint x: 345, startPoint y: 346, endPoint x: 504, endPoint y: 352, distance: 159.3
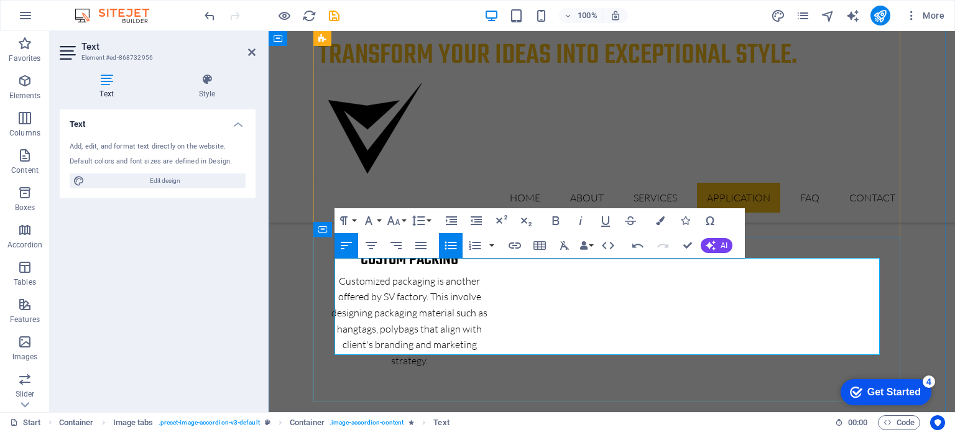
click at [248, 49] on icon at bounding box center [251, 52] width 7 height 10
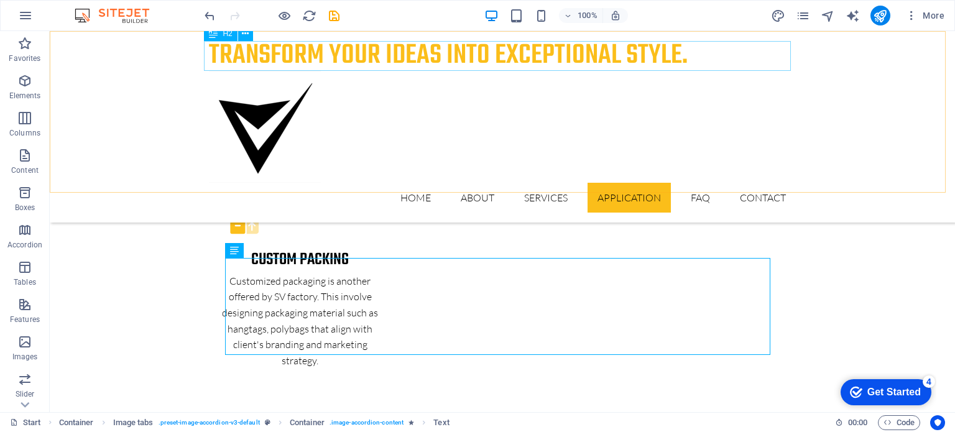
scroll to position [3524, 0]
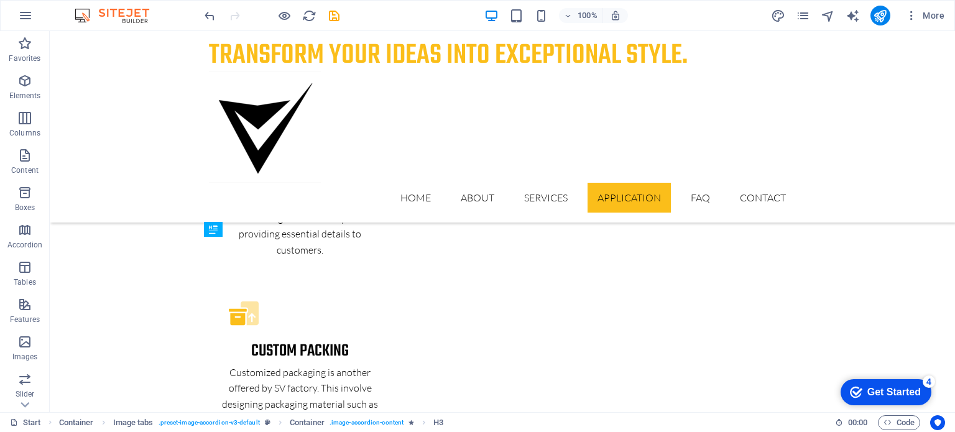
drag, startPoint x: 292, startPoint y: 379, endPoint x: 262, endPoint y: 263, distance: 120.0
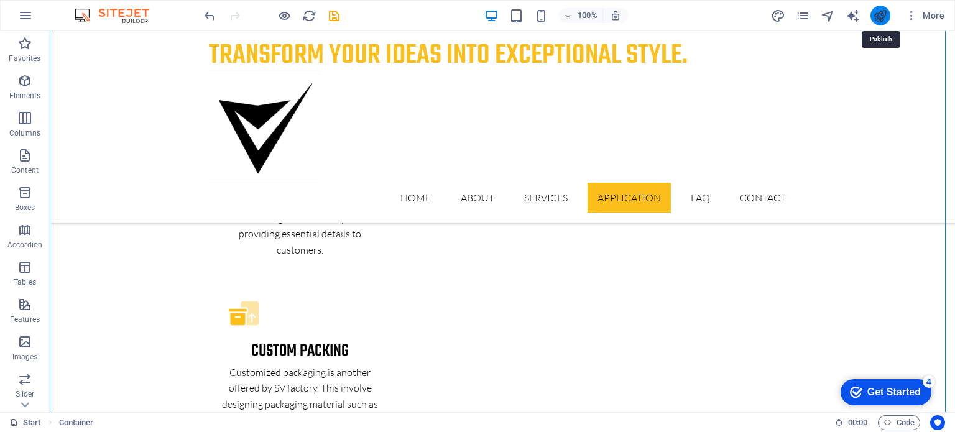
click at [878, 16] on icon "publish" at bounding box center [880, 16] width 14 height 14
